Goal: Find specific page/section: Find specific page/section

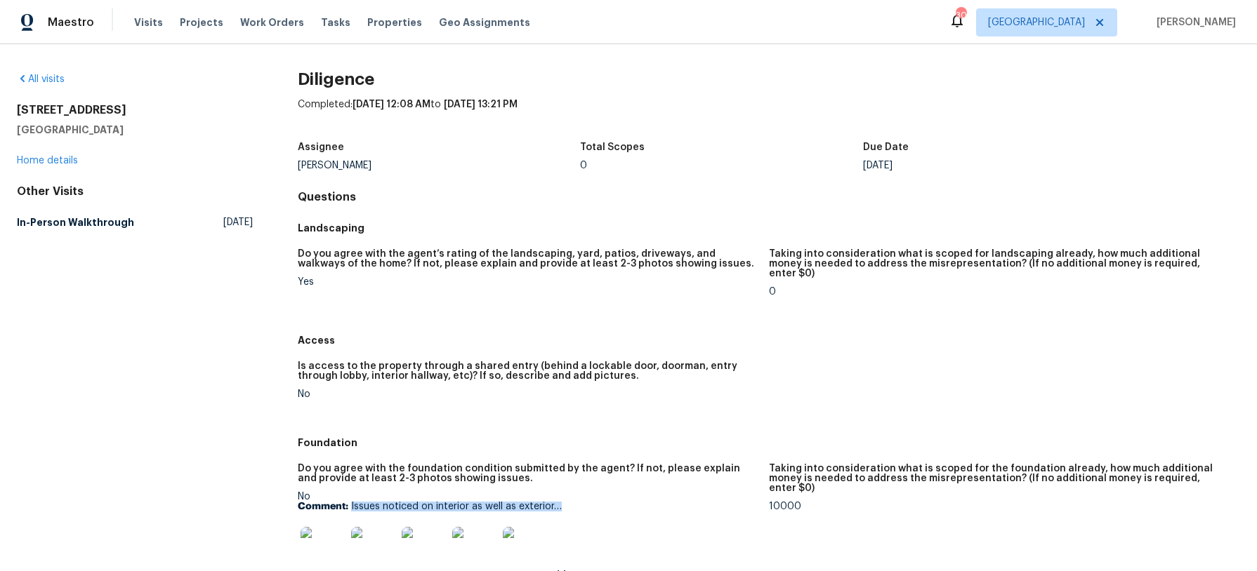
scroll to position [118, 0]
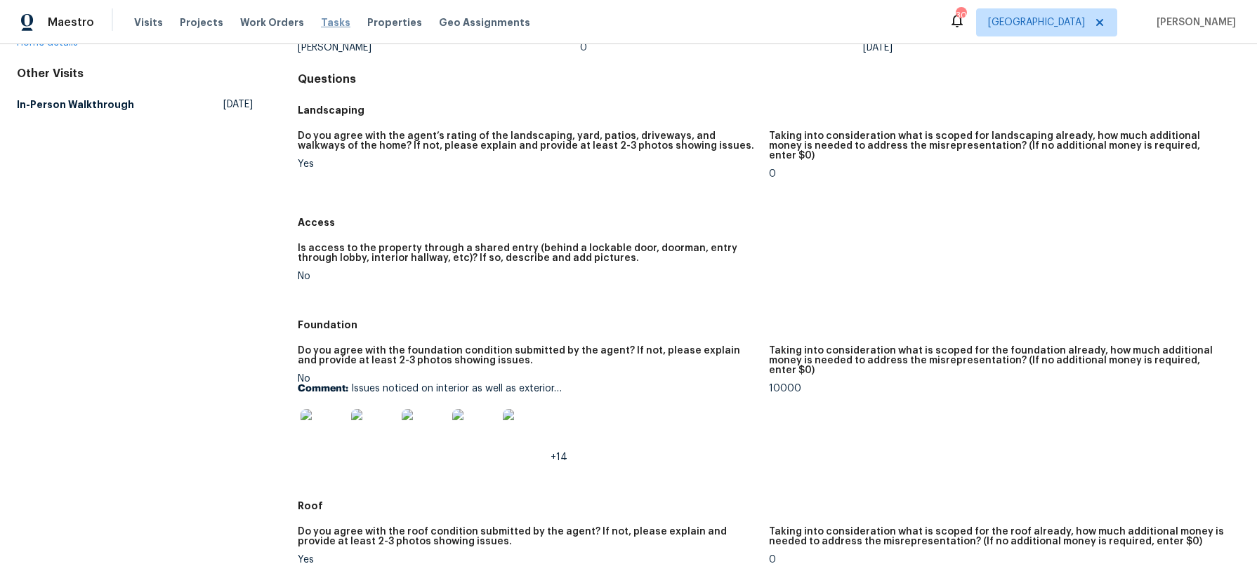
click at [324, 22] on span "Tasks" at bounding box center [335, 23] width 29 height 10
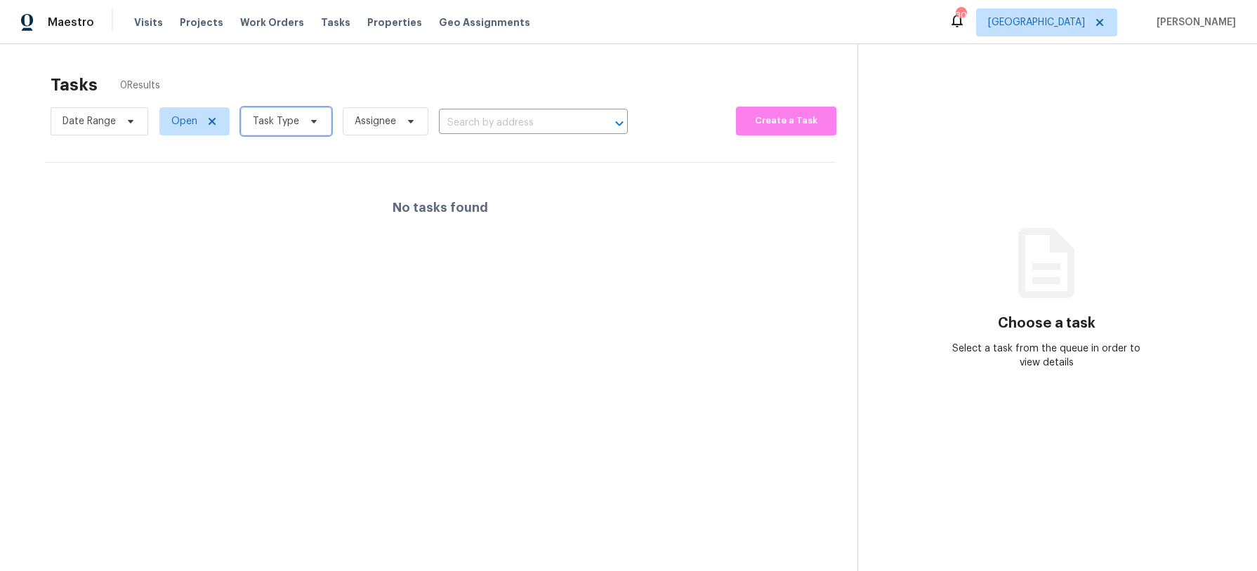
click at [308, 121] on icon at bounding box center [313, 121] width 11 height 11
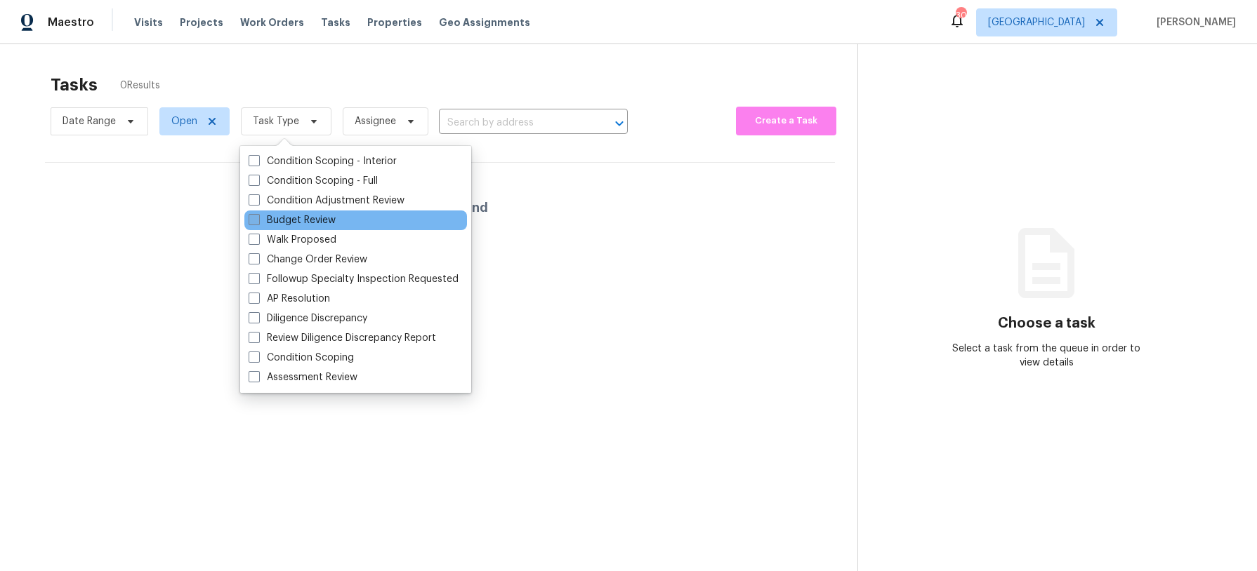
click at [329, 216] on label "Budget Review" at bounding box center [292, 220] width 87 height 14
click at [258, 216] on input "Budget Review" at bounding box center [253, 217] width 9 height 9
checkbox input "true"
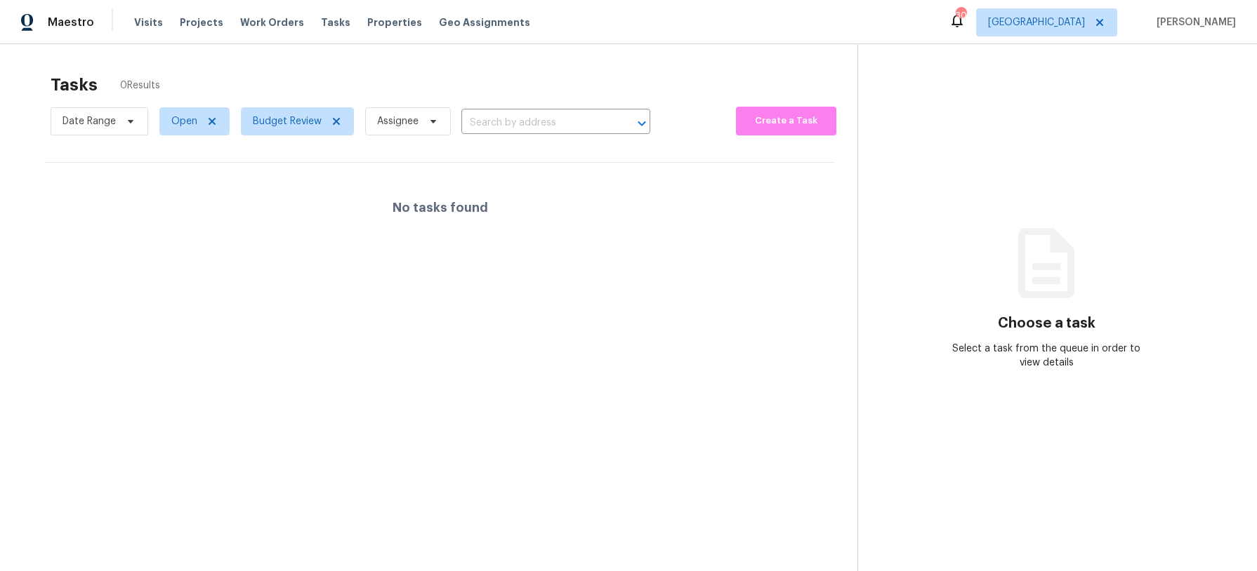
click at [364, 67] on div "Tasks 0 Results" at bounding box center [454, 85] width 807 height 37
click at [336, 120] on icon at bounding box center [336, 121] width 7 height 7
click at [312, 121] on icon at bounding box center [314, 122] width 6 height 4
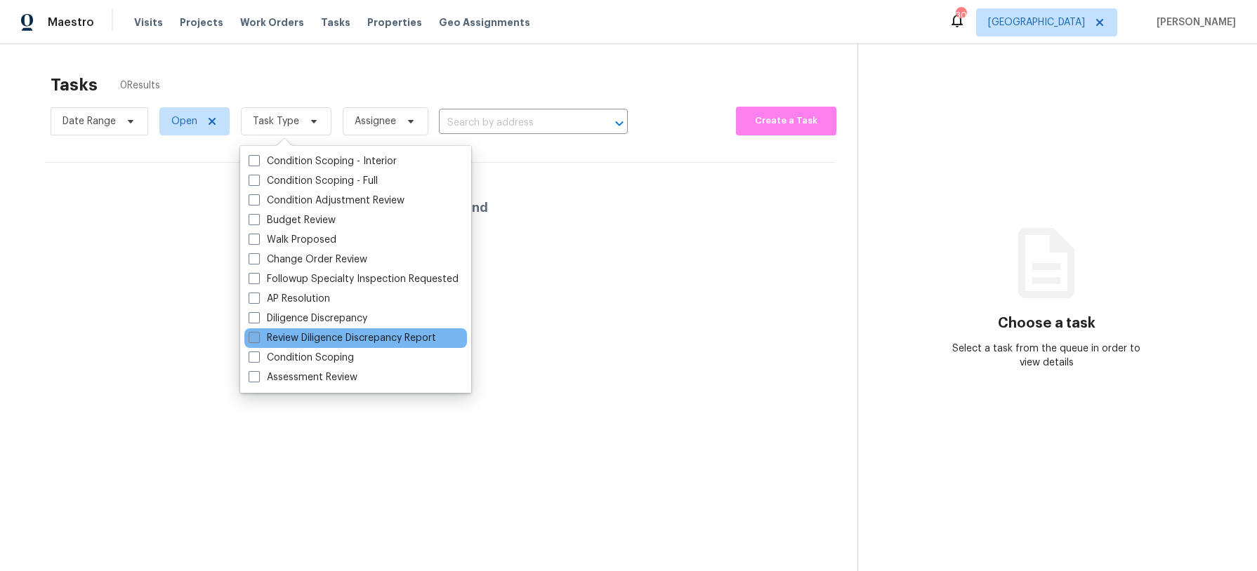
click at [312, 332] on label "Review Diligence Discrepancy Report" at bounding box center [342, 338] width 187 height 14
click at [258, 332] on input "Review Diligence Discrepancy Report" at bounding box center [253, 335] width 9 height 9
checkbox input "true"
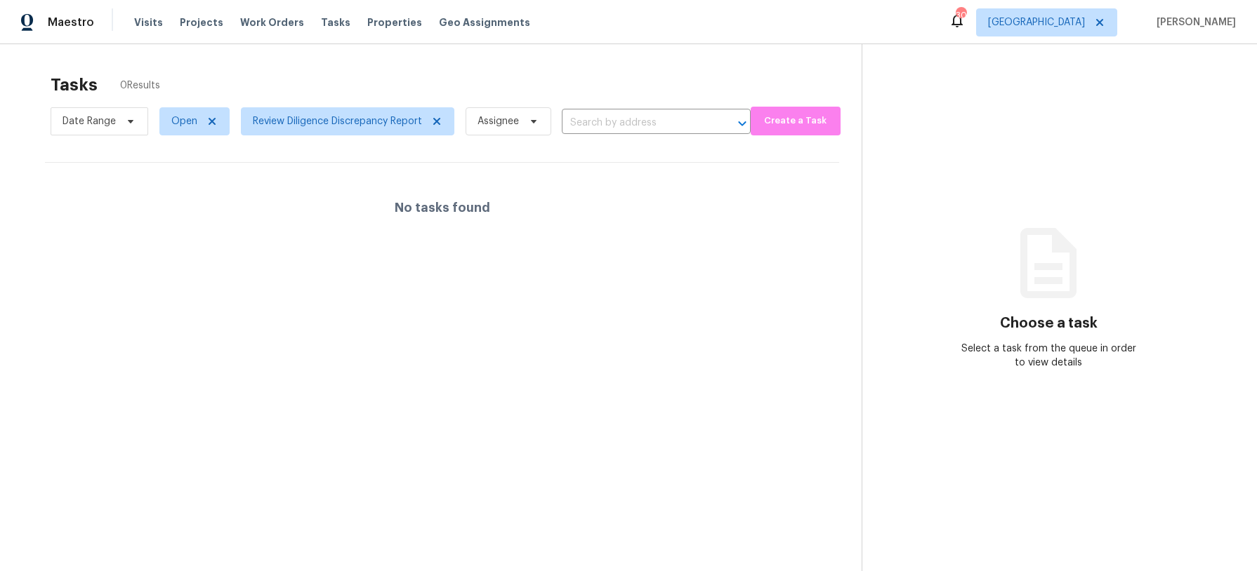
click at [388, 78] on div "Tasks 0 Results" at bounding box center [456, 85] width 811 height 37
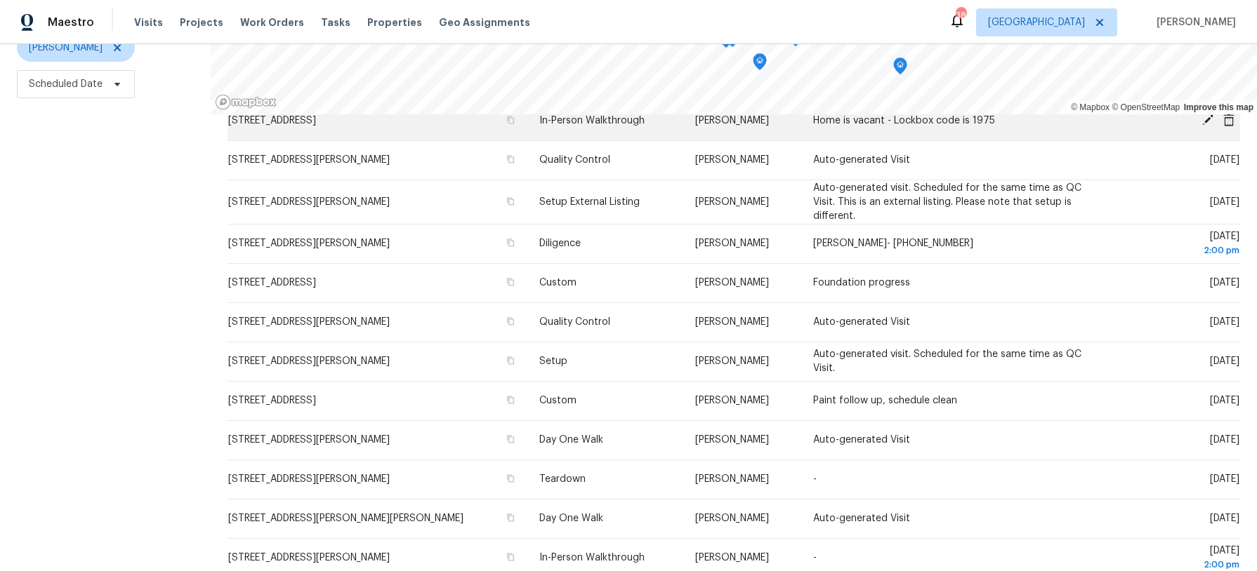
scroll to position [383, 0]
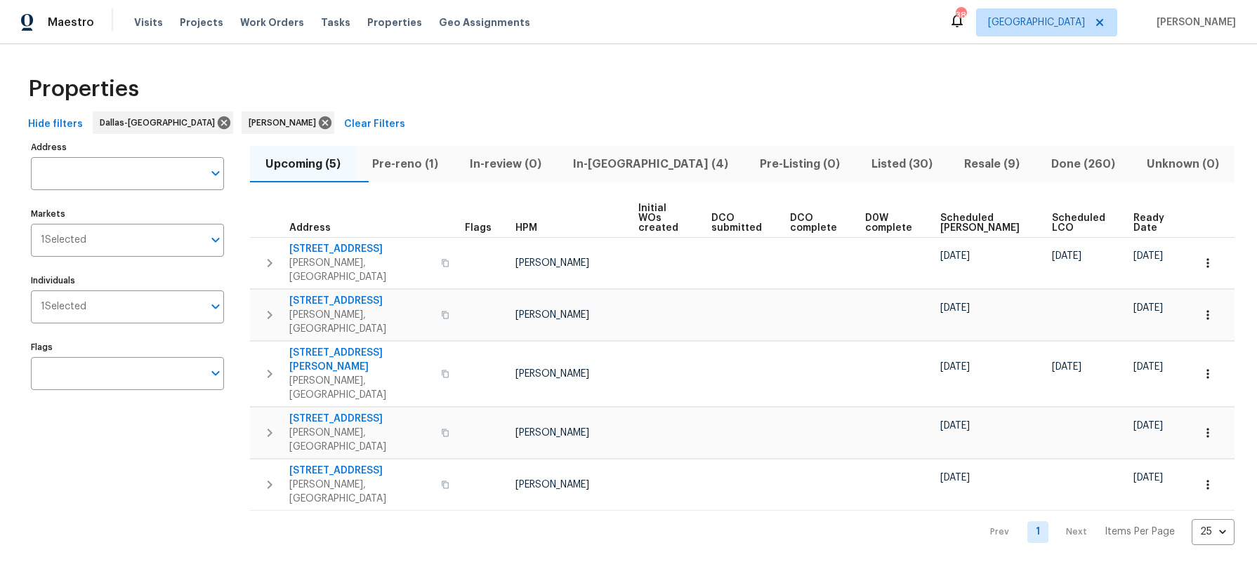
click at [647, 166] on span "In-[GEOGRAPHIC_DATA] (4)" at bounding box center [651, 164] width 170 height 20
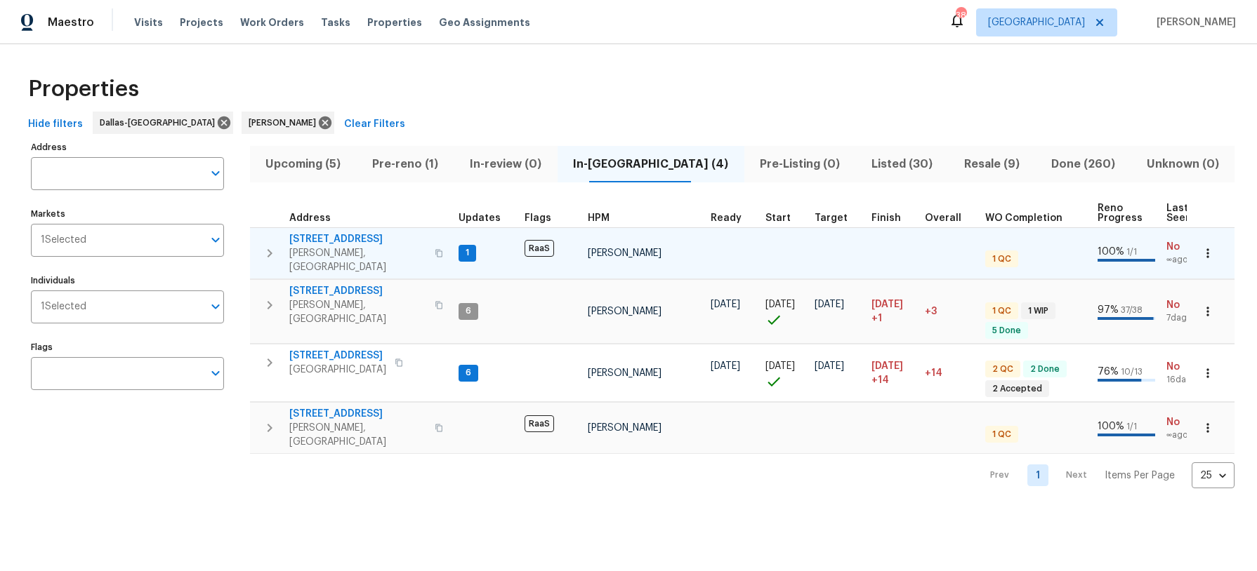
scroll to position [0, 3]
click at [326, 240] on span "[STREET_ADDRESS]" at bounding box center [357, 239] width 137 height 14
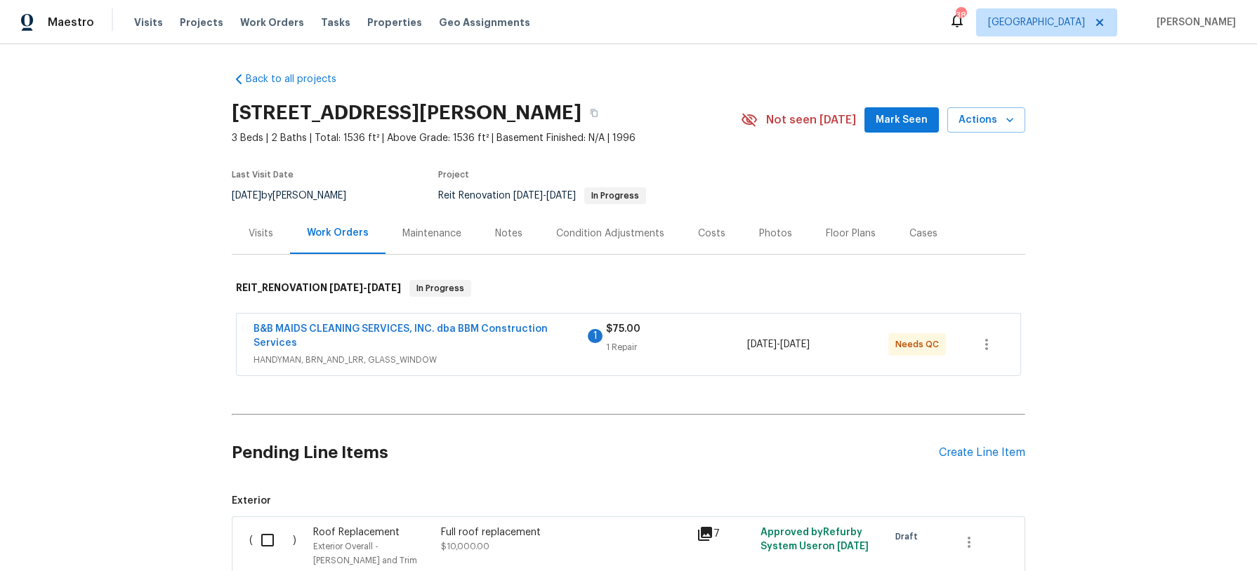
click at [501, 233] on div "Notes" at bounding box center [508, 234] width 27 height 14
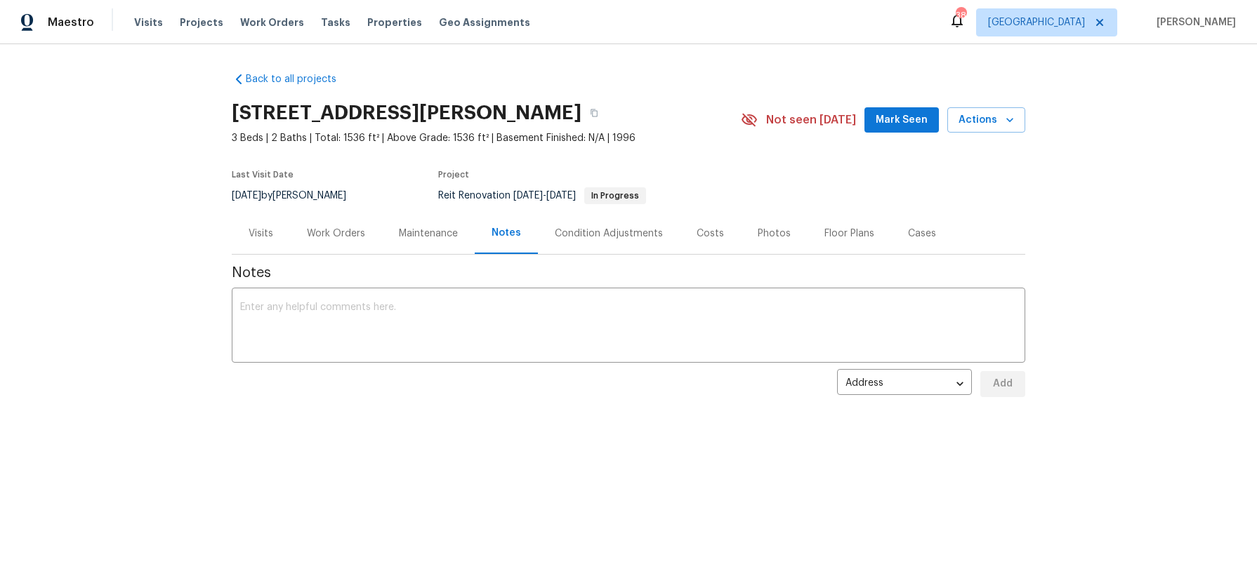
click at [339, 238] on div "Work Orders" at bounding box center [336, 234] width 58 height 14
